Goal: Go to known website: Access a specific website the user already knows

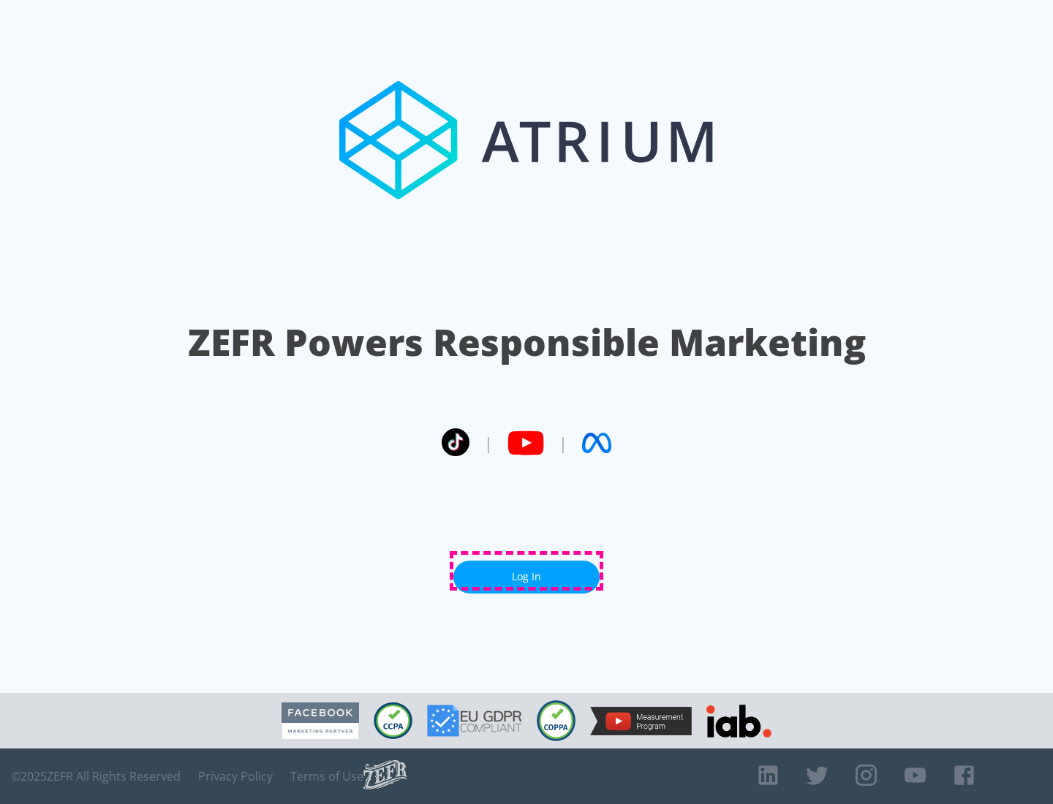
click at [527, 571] on link "Log In" at bounding box center [526, 577] width 146 height 33
